Goal: Information Seeking & Learning: Learn about a topic

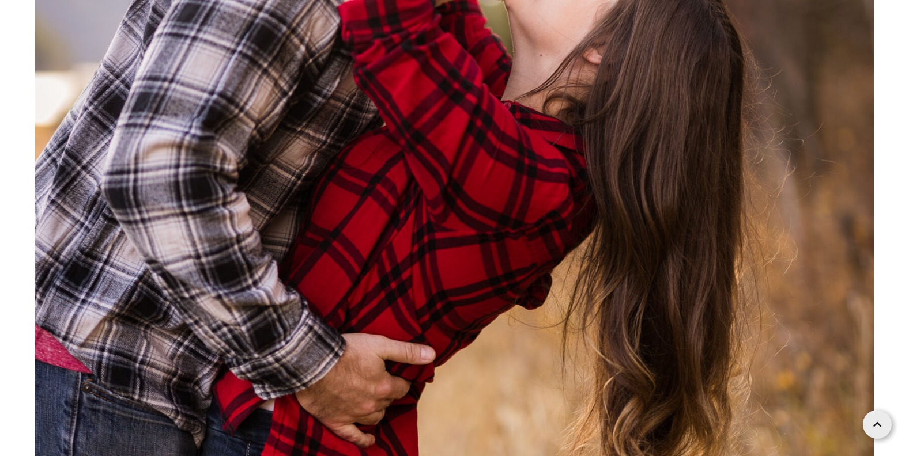
scroll to position [3433, 0]
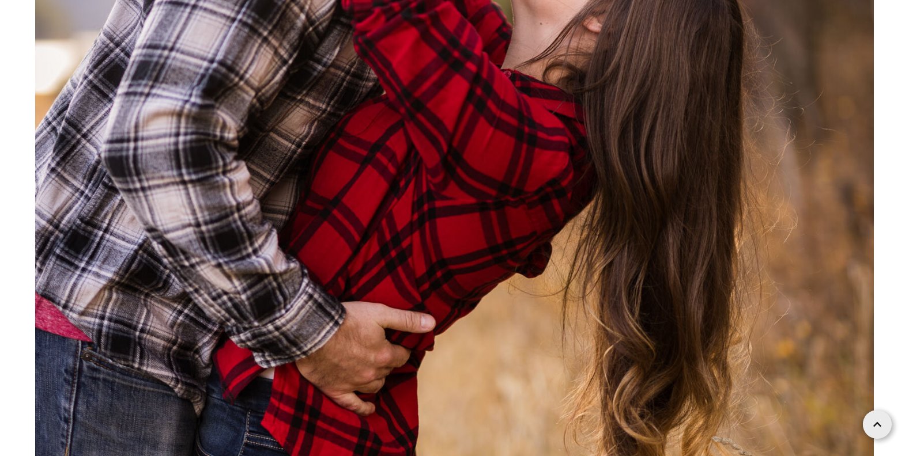
drag, startPoint x: 777, startPoint y: 119, endPoint x: 778, endPoint y: 76, distance: 43.2
click at [778, 76] on img at bounding box center [454, 124] width 839 height 1258
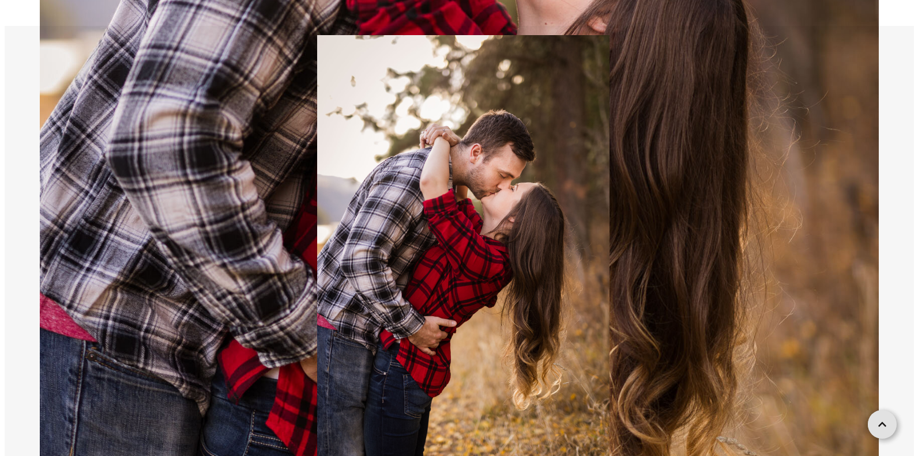
scroll to position [3459, 0]
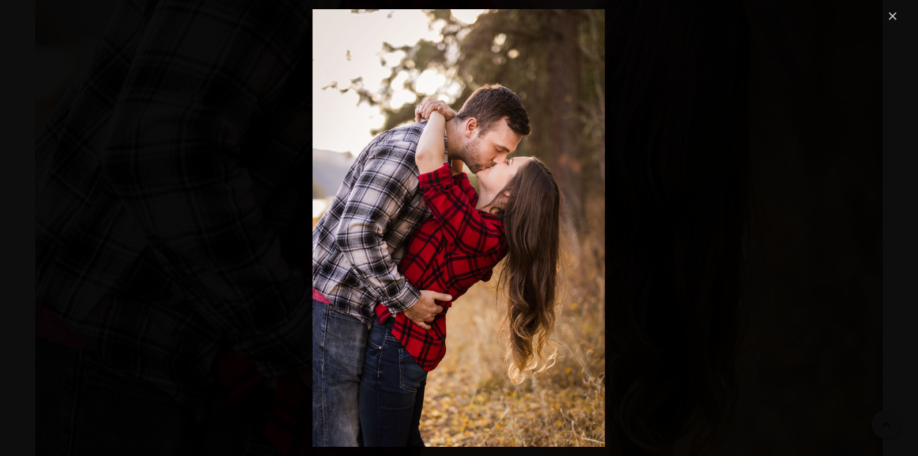
click at [435, 143] on img "Image" at bounding box center [458, 228] width 292 height 438
click at [896, 15] on link "Close" at bounding box center [892, 16] width 14 height 14
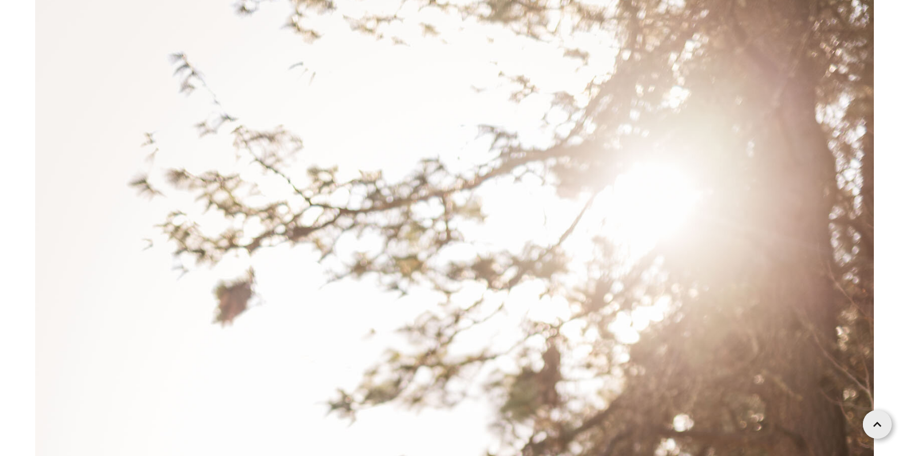
scroll to position [0, 0]
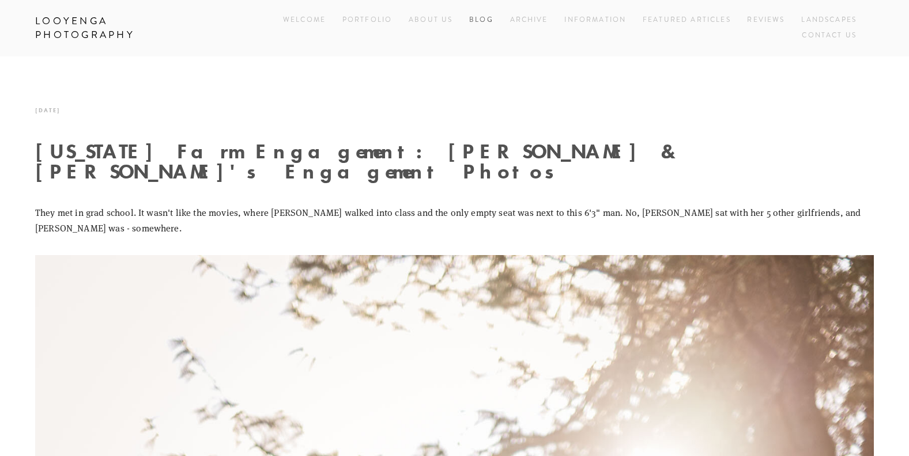
click at [476, 20] on link "Blog" at bounding box center [481, 21] width 24 height 16
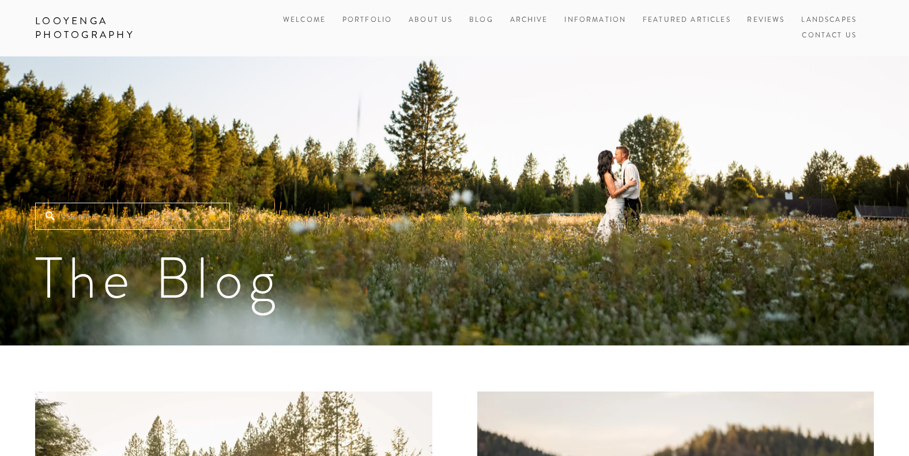
click at [125, 214] on input "Search" at bounding box center [132, 216] width 195 height 27
type input "engagement"
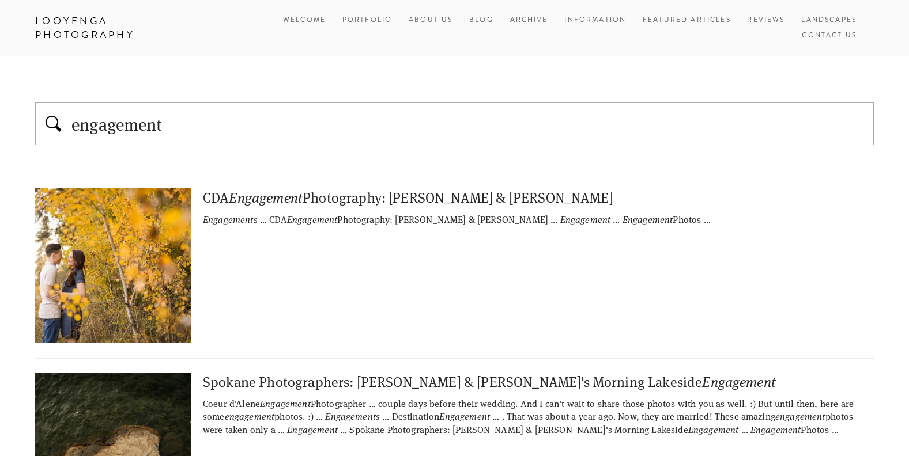
click at [443, 198] on div "CDA Engagement Photography: Joe & Nicole" at bounding box center [454, 197] width 839 height 18
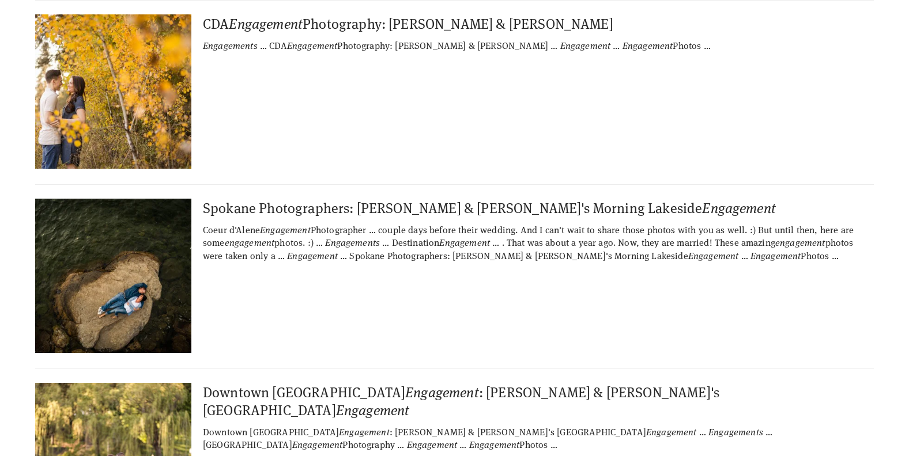
scroll to position [179, 0]
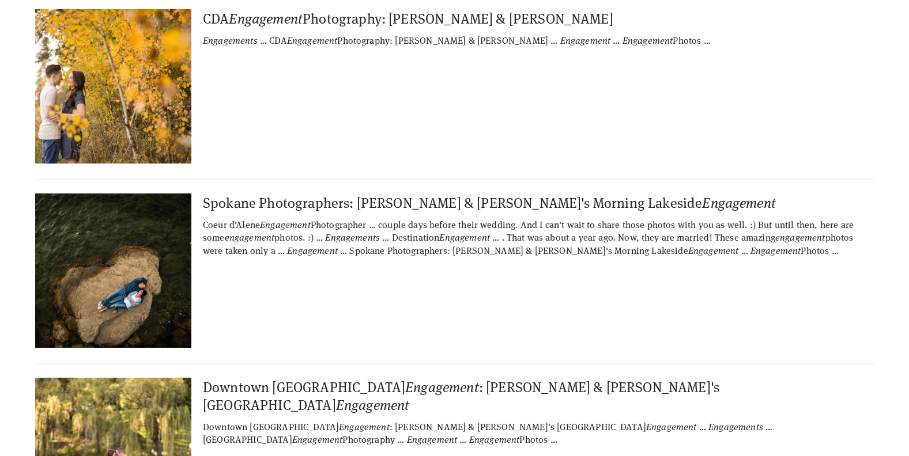
click at [508, 203] on div "Spokane Photographers: Mitch & Serena's Morning Lakeside Engagement" at bounding box center [454, 203] width 839 height 18
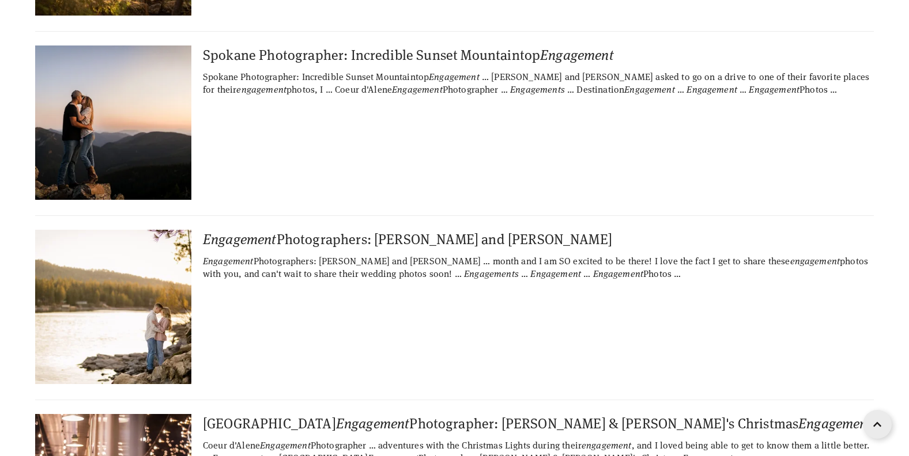
scroll to position [1482, 0]
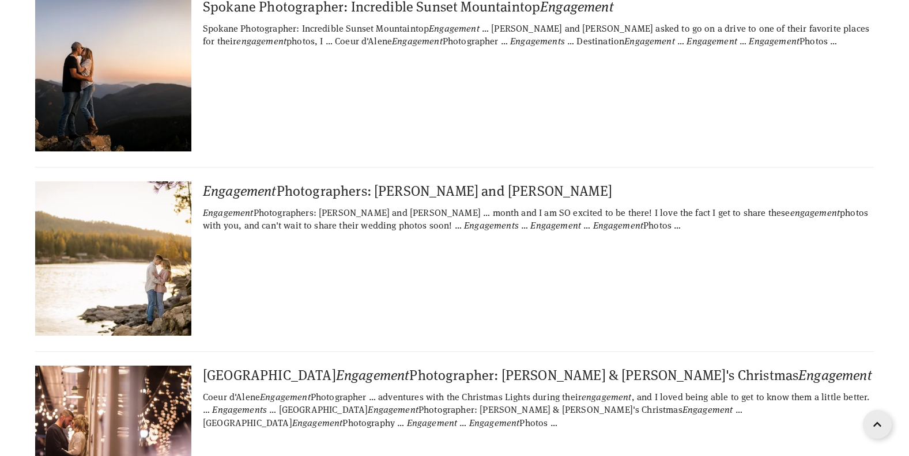
click at [456, 182] on div "Engagement Photographers: Noah and Amanda" at bounding box center [454, 191] width 839 height 18
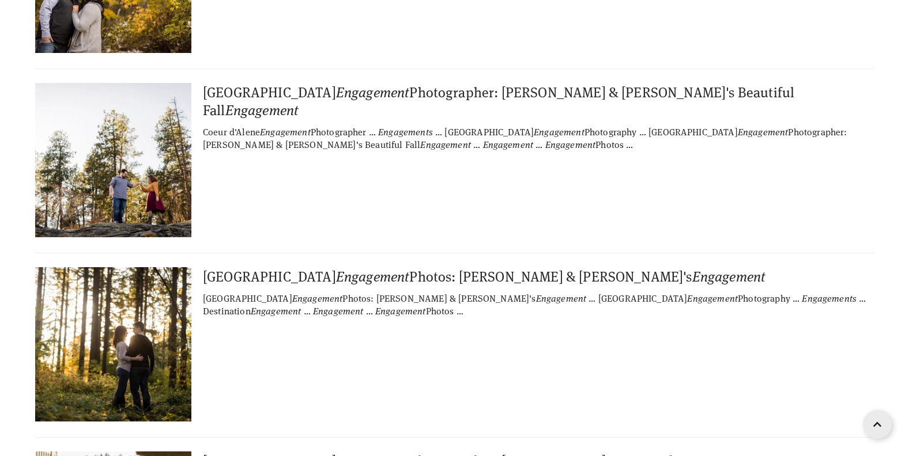
scroll to position [2140, 0]
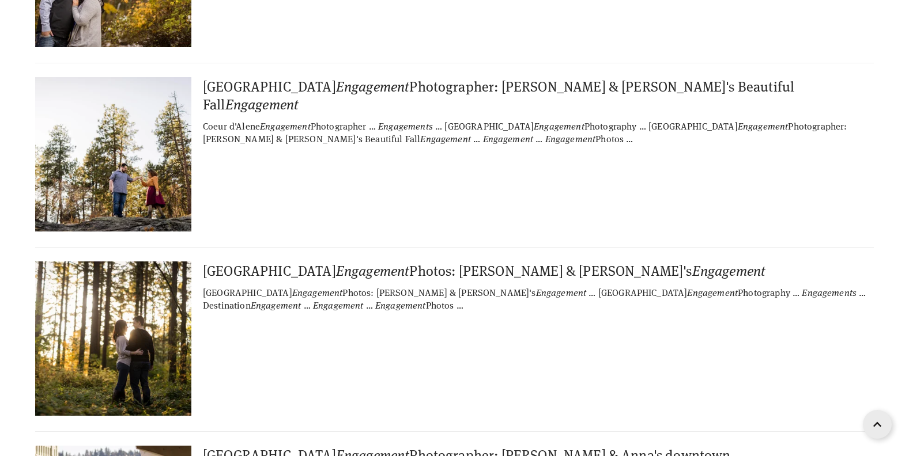
click at [452, 262] on div "Portland Engagement Photos: Travis & Jenna's Engagement" at bounding box center [454, 271] width 839 height 18
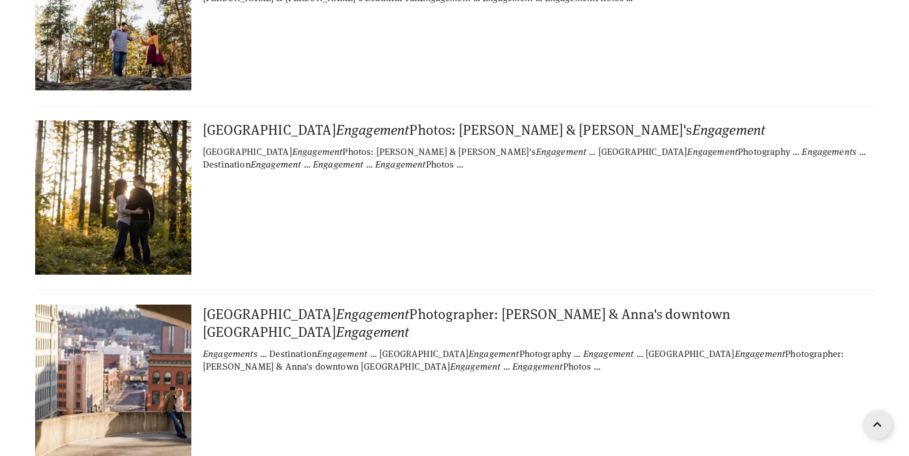
scroll to position [2286, 0]
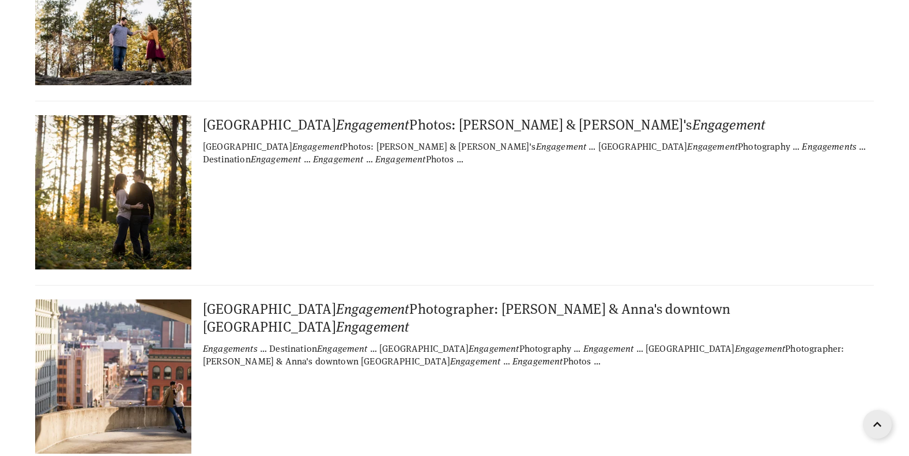
click at [505, 300] on div "Spokane Engagement Photographer: Jeremy & Anna's downtown Spokane Engagement" at bounding box center [454, 318] width 839 height 36
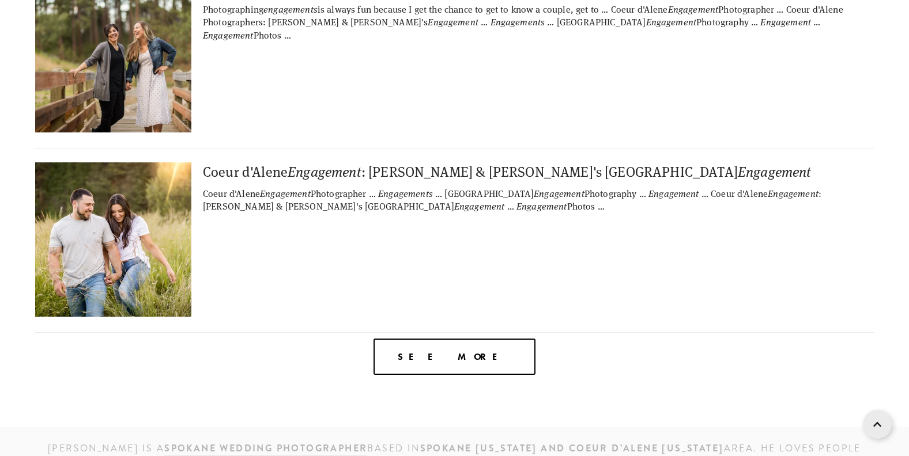
scroll to position [3563, 0]
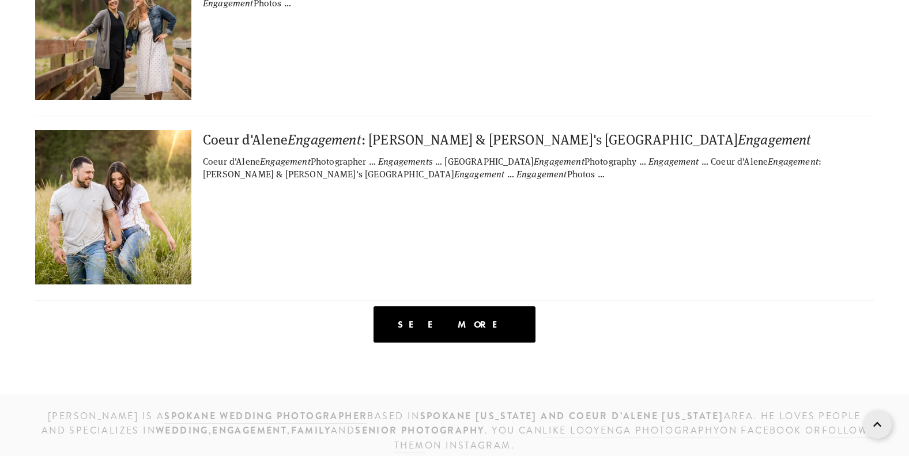
click at [498, 307] on div "See more" at bounding box center [454, 325] width 162 height 36
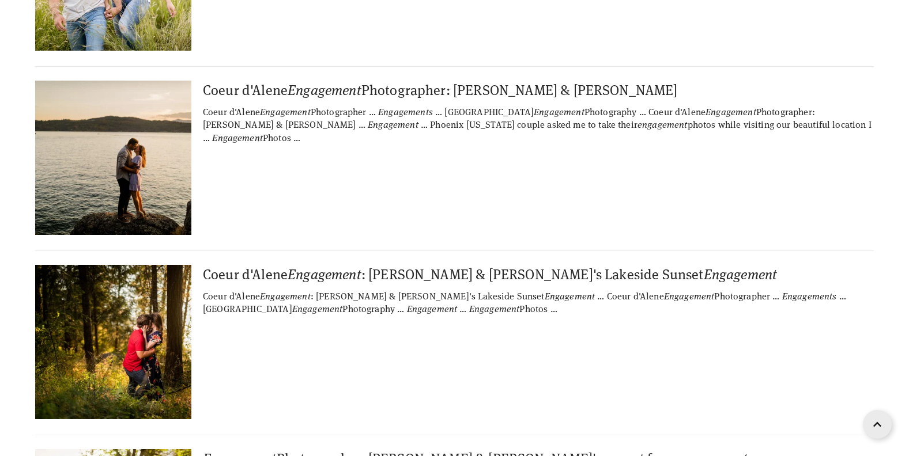
scroll to position [3812, 0]
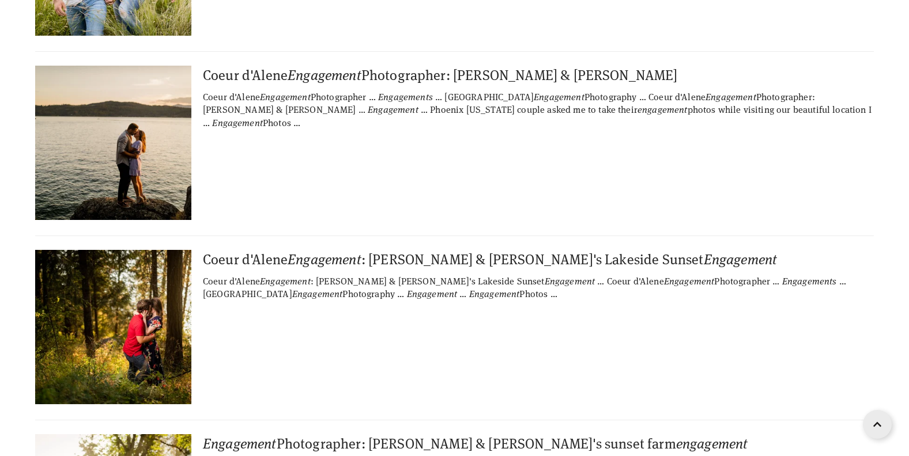
click at [526, 250] on div "Coeur d'Alene Engagement : Rob & Christina's Lakeside Sunset Engagement" at bounding box center [538, 259] width 671 height 18
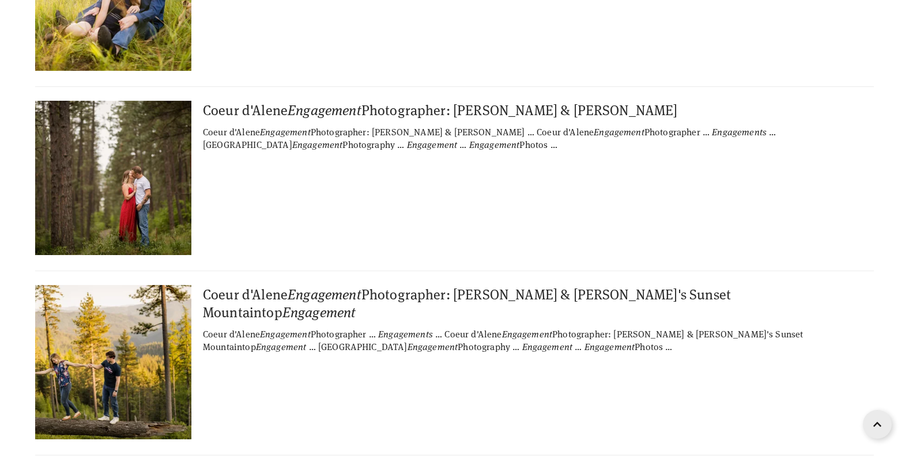
scroll to position [4573, 0]
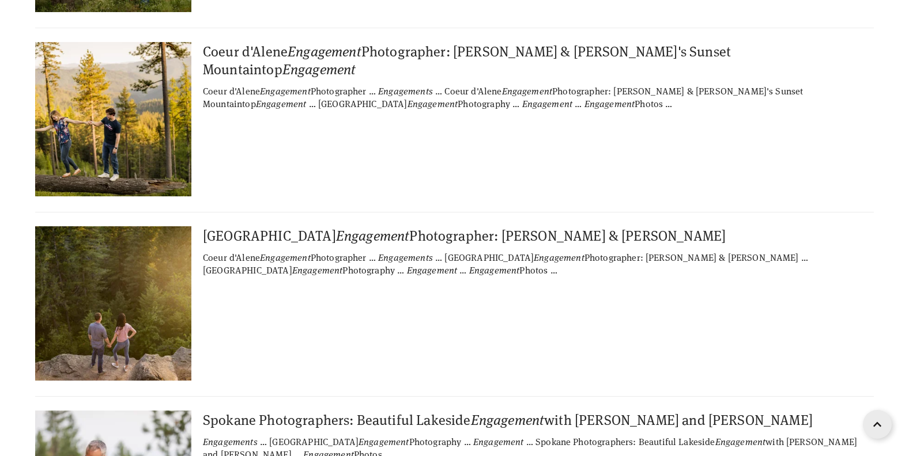
click at [483, 227] on div "Spokane Engagement Photographer: Tony & Stephanie" at bounding box center [538, 236] width 671 height 18
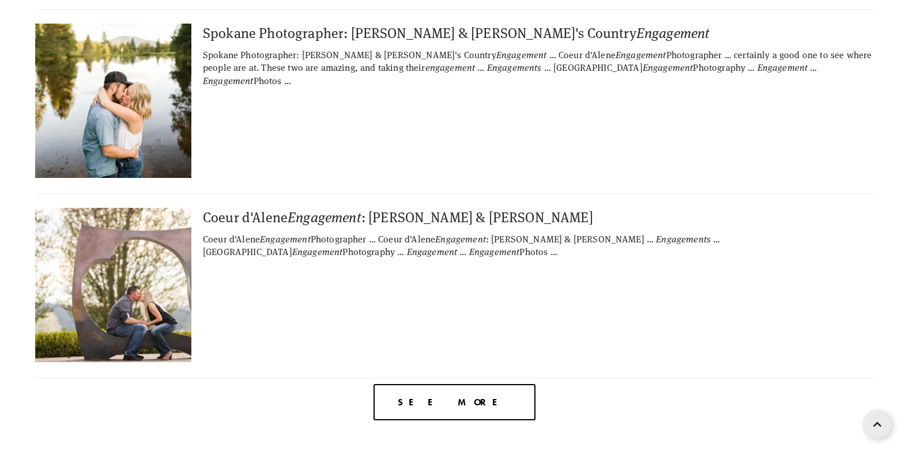
scroll to position [10904, 0]
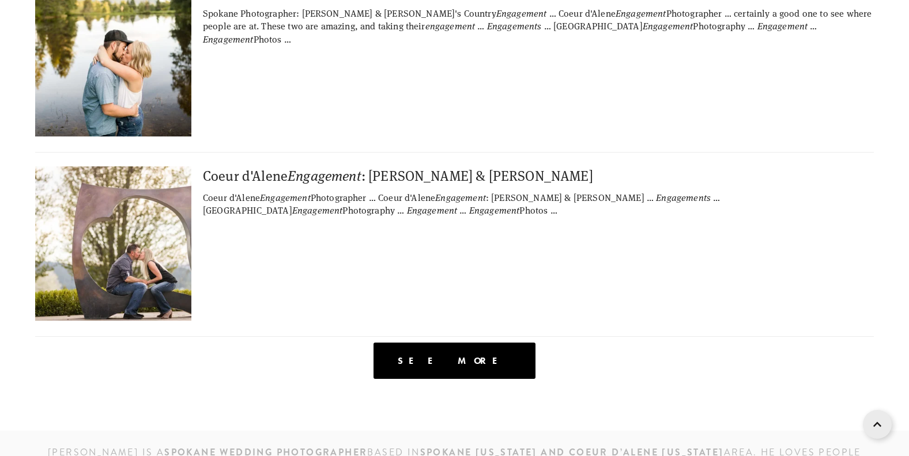
click at [467, 356] on span "See more" at bounding box center [455, 361] width 114 height 11
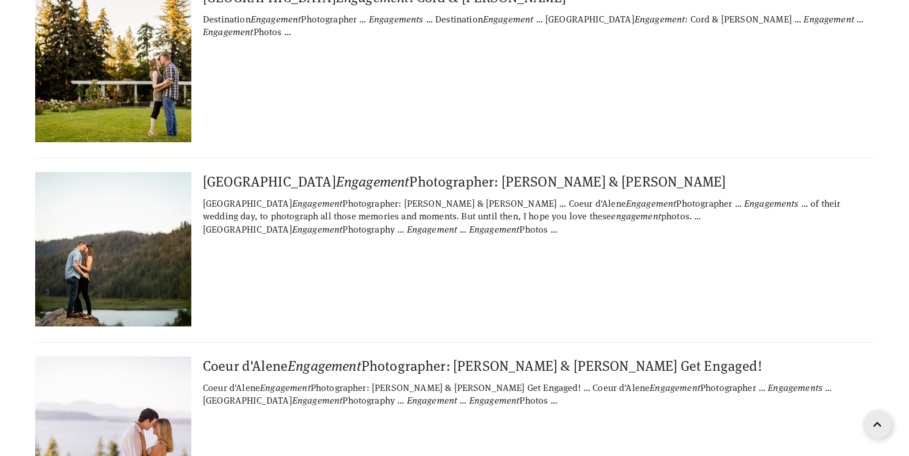
scroll to position [15783, 0]
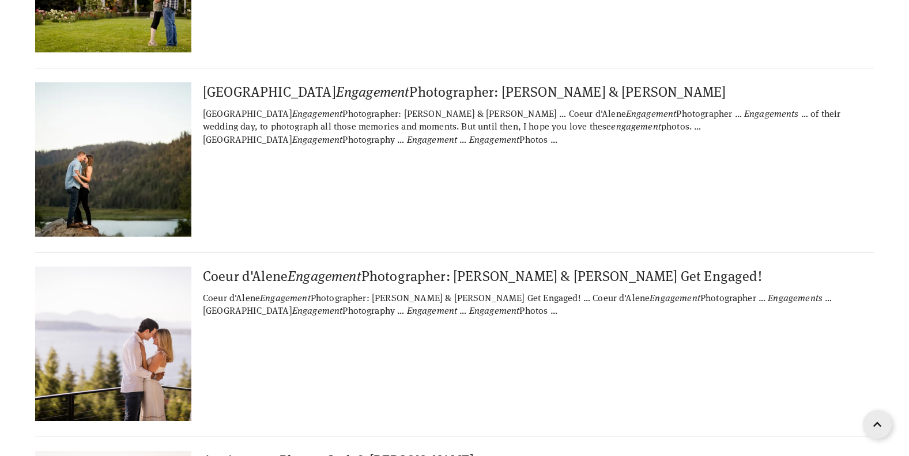
click at [379, 451] on div "Anniversary Photos: Jack & Lauren" at bounding box center [538, 460] width 671 height 18
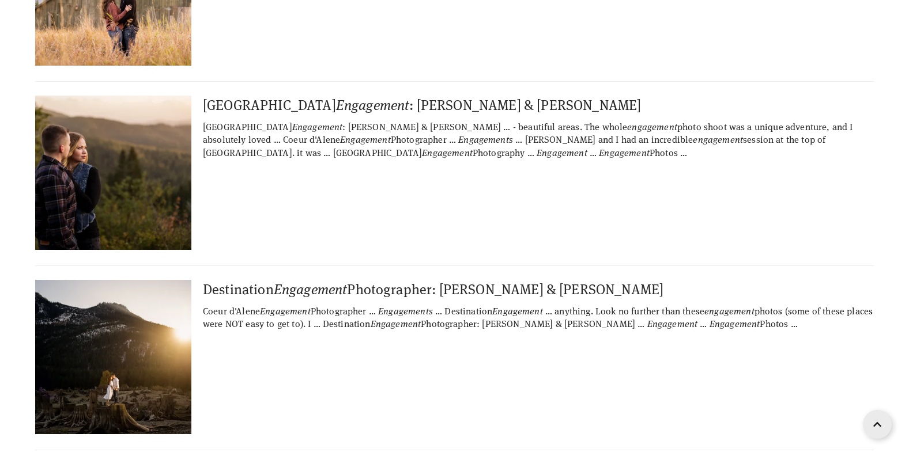
scroll to position [16383, 0]
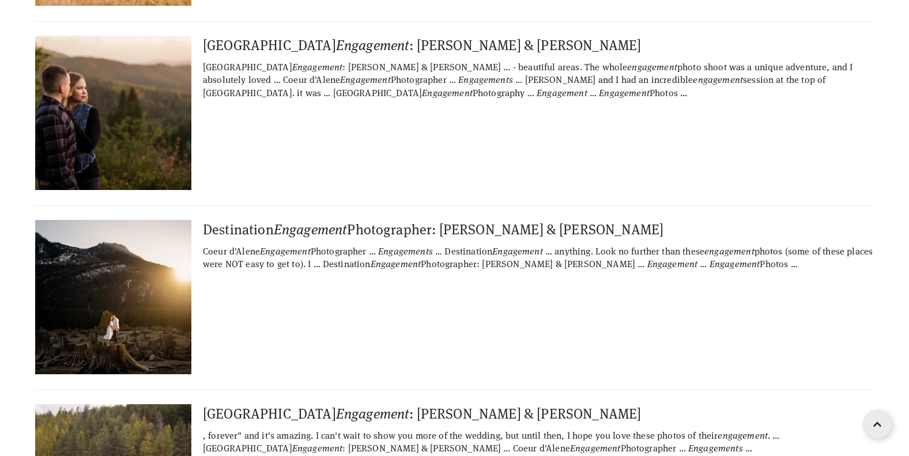
click at [444, 405] on div "Farragut State Park Engagement : Ryan & Elizabeth" at bounding box center [538, 414] width 671 height 18
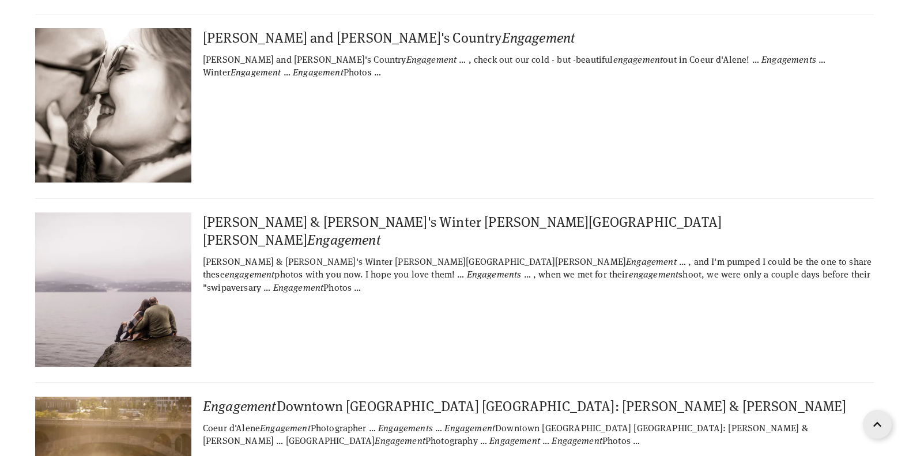
scroll to position [17403, 0]
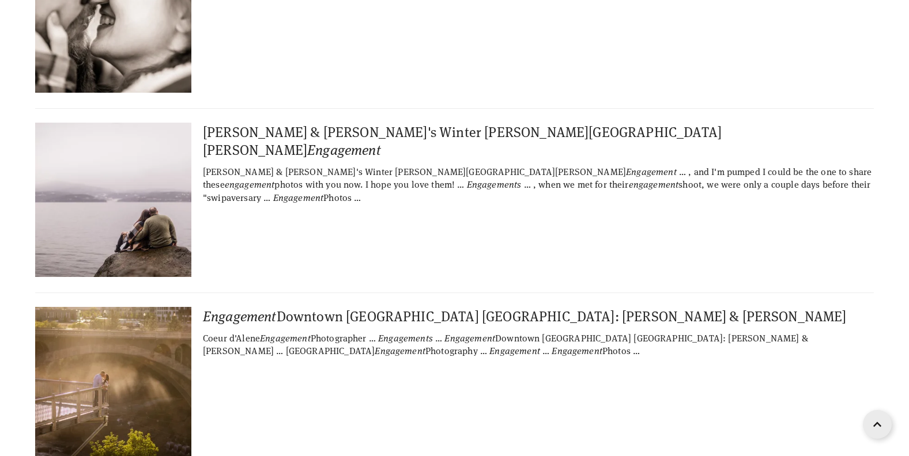
click at [391, 307] on div "Engagement Downtown Spokane WA: Dan & Cameran" at bounding box center [538, 316] width 671 height 18
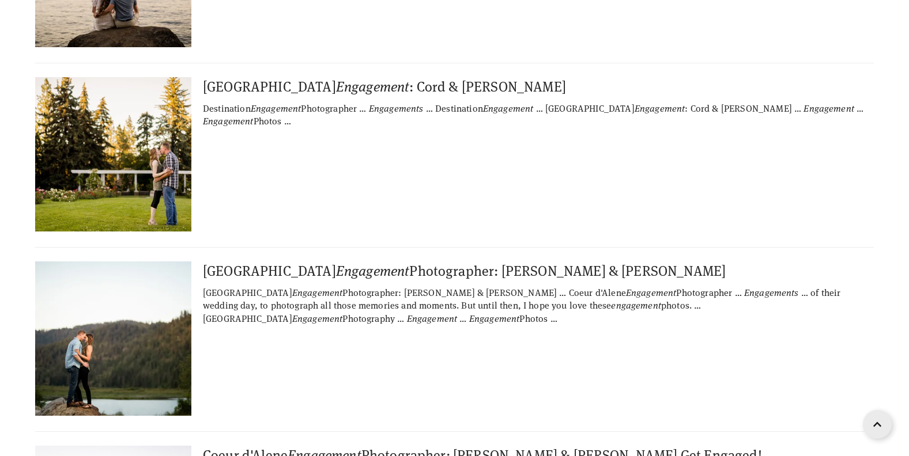
scroll to position [19263, 0]
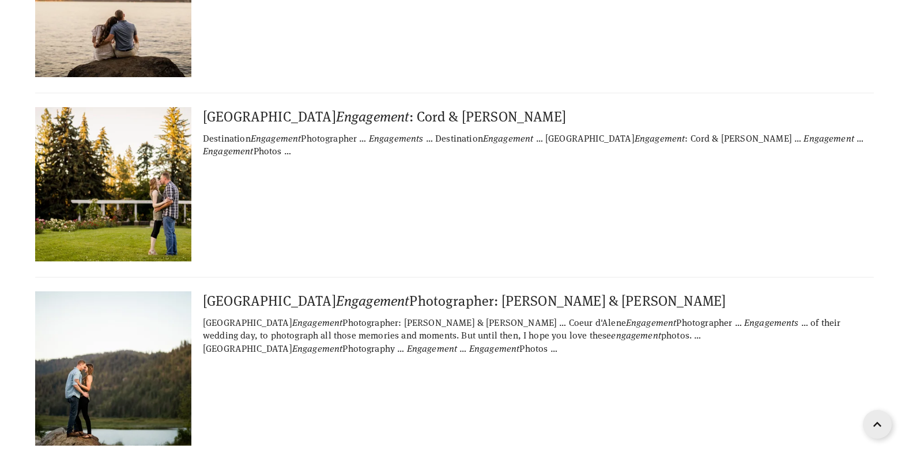
click at [485, 292] on div "Spokane Engagement Photographer: Jake & Joanna" at bounding box center [538, 301] width 671 height 18
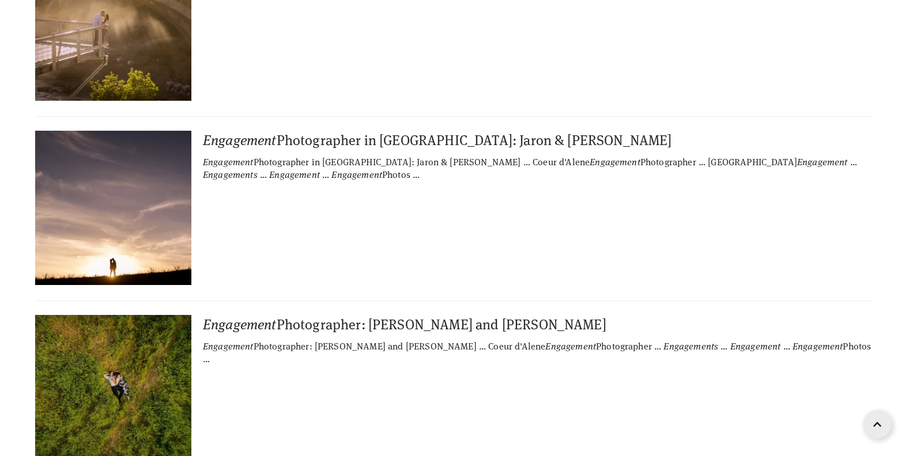
scroll to position [21866, 0]
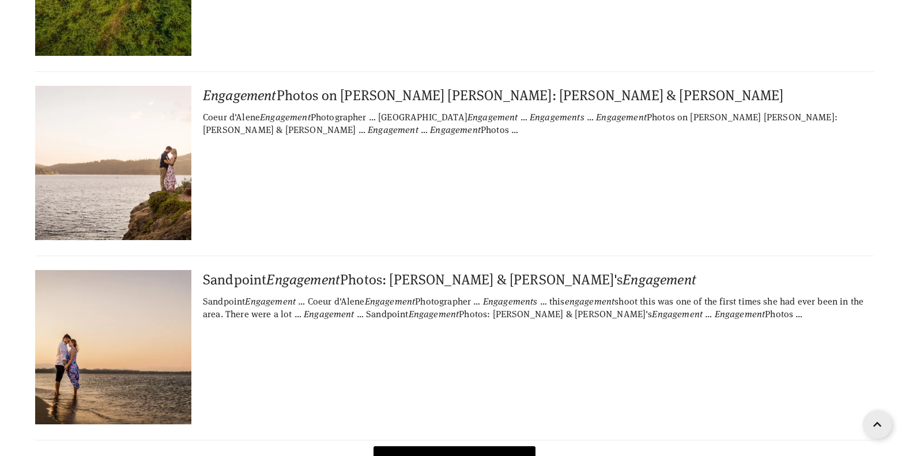
click at [477, 456] on span "See more" at bounding box center [455, 464] width 114 height 11
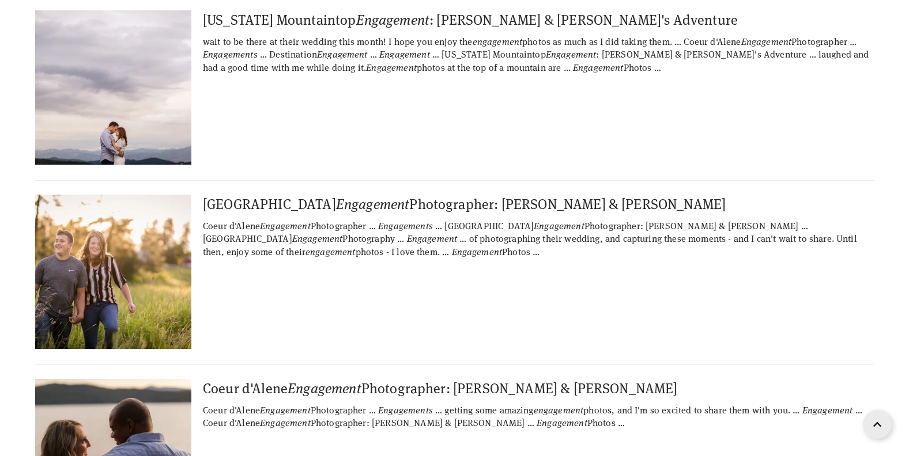
scroll to position [32829, 0]
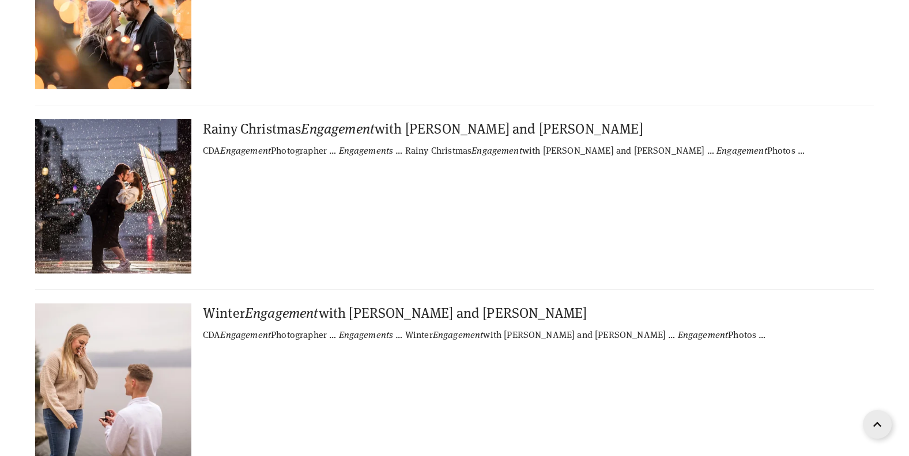
scroll to position [36488, 0]
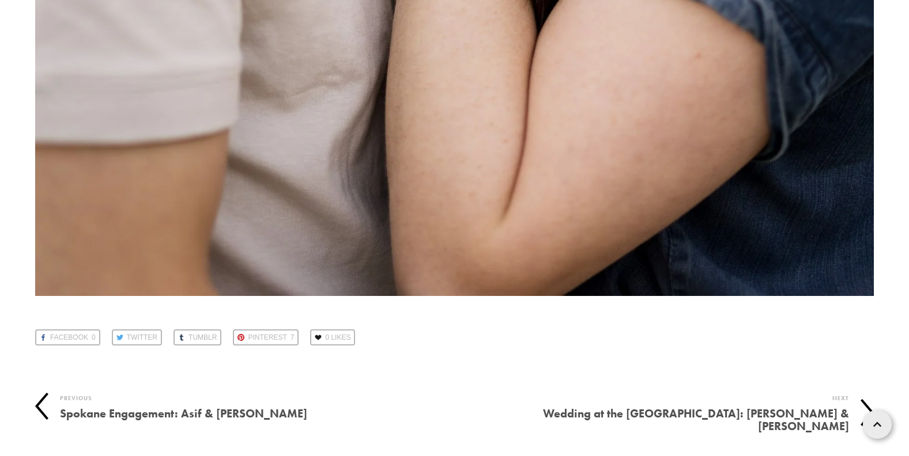
scroll to position [22277, 0]
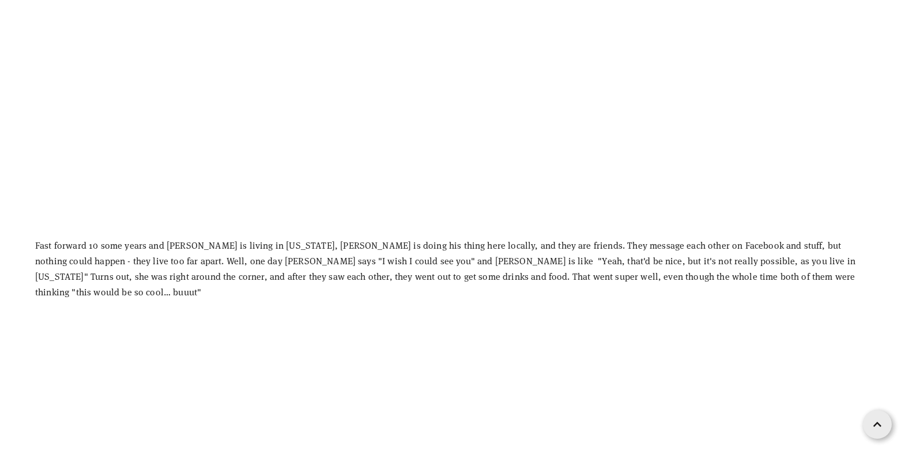
scroll to position [861, 0]
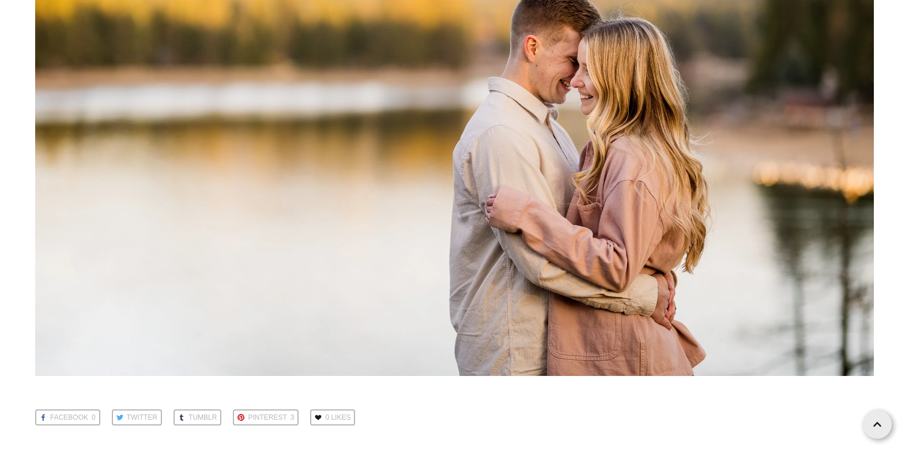
scroll to position [19116, 0]
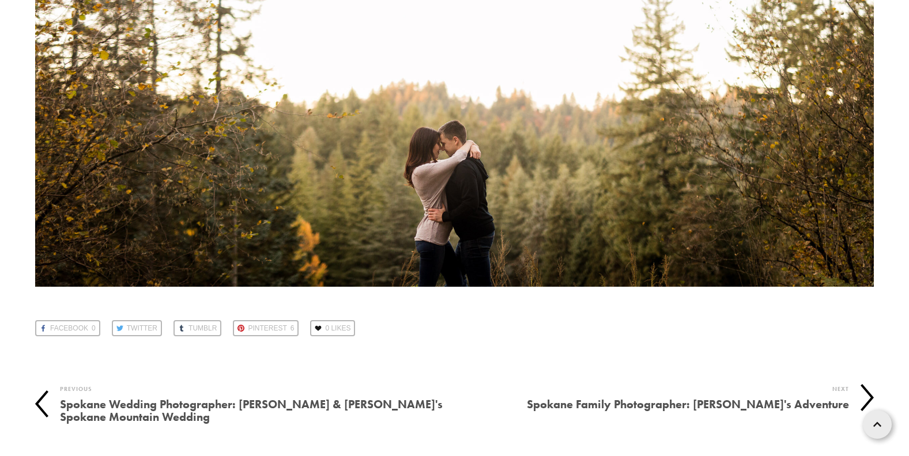
scroll to position [19889, 0]
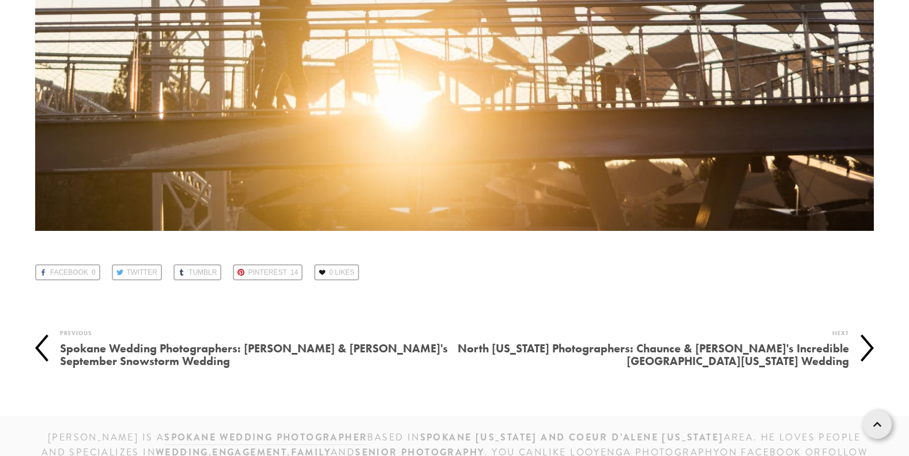
scroll to position [23832, 0]
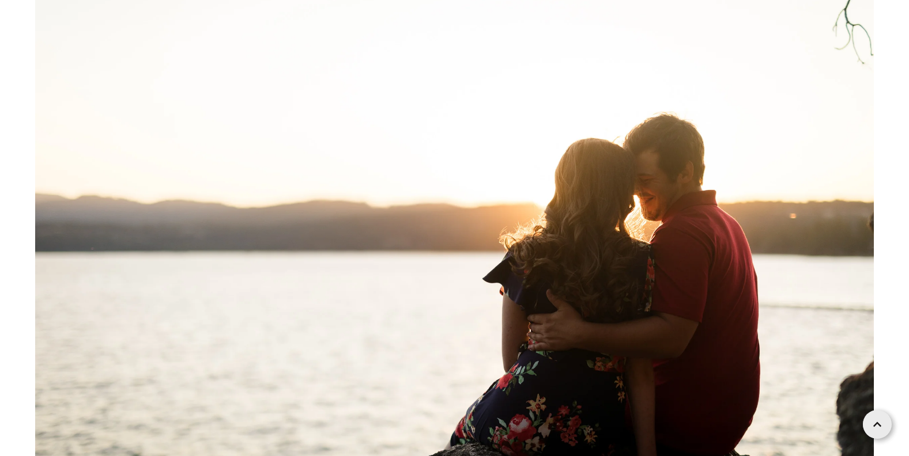
scroll to position [17751, 0]
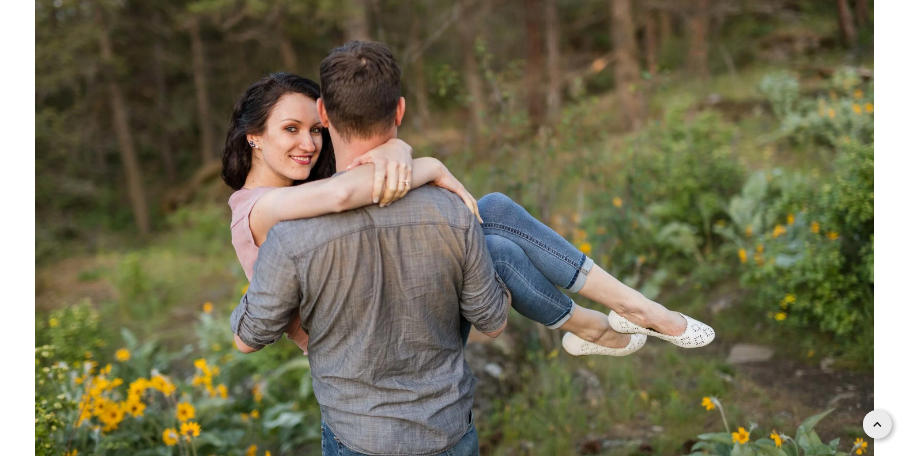
scroll to position [19218, 0]
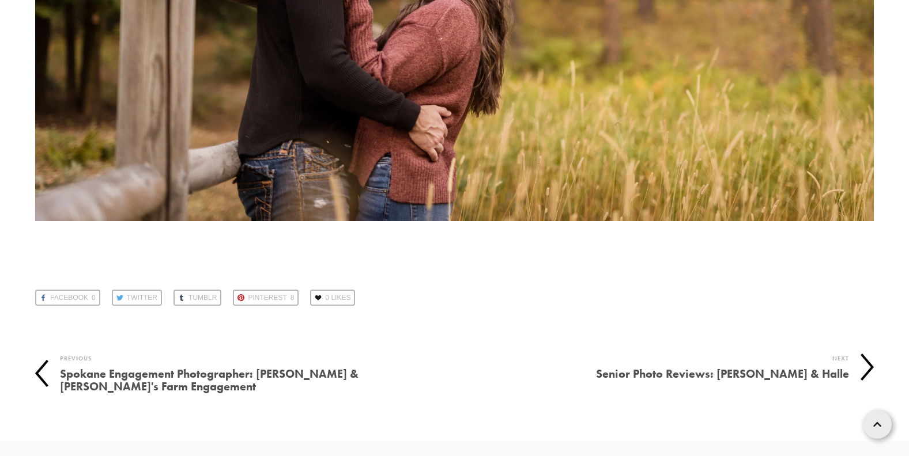
scroll to position [17628, 0]
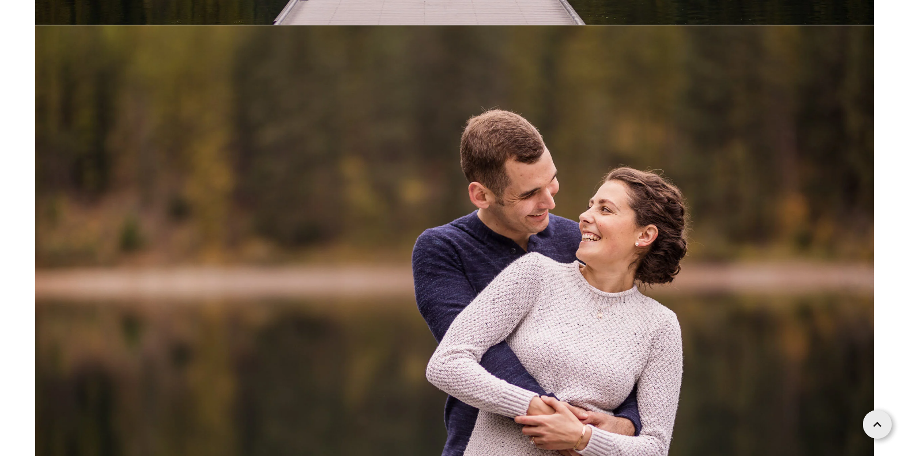
scroll to position [15105, 0]
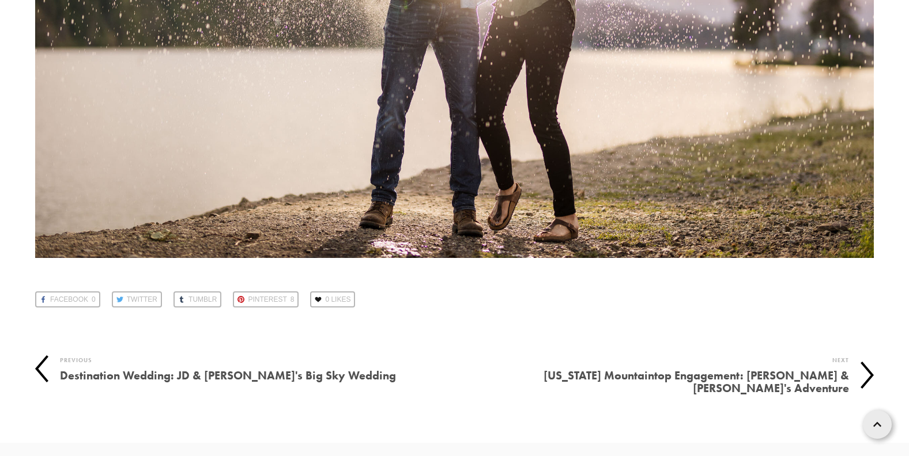
scroll to position [21081, 0]
